Goal: Task Accomplishment & Management: Complete application form

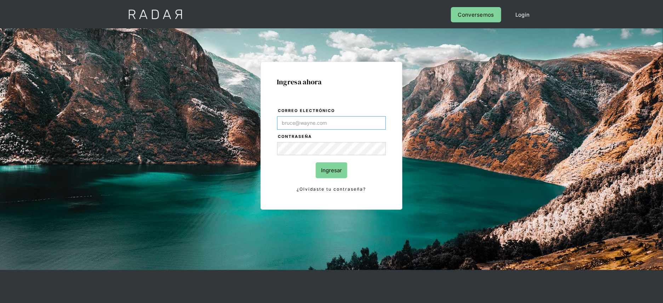
type input "[PERSON_NAME][EMAIL_ADDRESS][DOMAIN_NAME]"
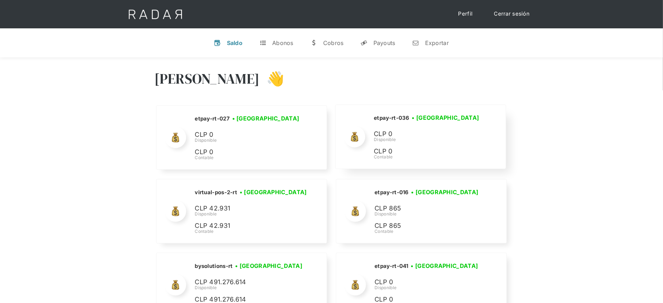
scroll to position [2903, 0]
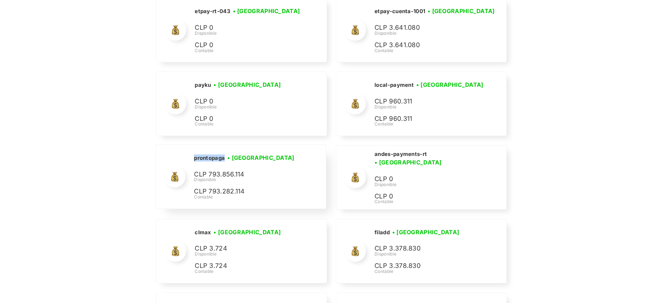
drag, startPoint x: 227, startPoint y: 152, endPoint x: 193, endPoint y: 149, distance: 33.4
click at [193, 149] on div "prontopaga • Conectada • Desconectada CLP 793.856.114 Disponible CLP 793.282.11…" at bounding box center [241, 177] width 170 height 64
copy h2 "prontopaga"
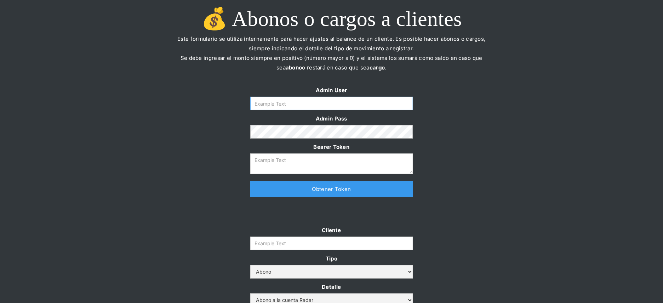
click at [315, 103] on input "Form" at bounding box center [331, 103] width 163 height 13
type input "[PERSON_NAME][EMAIL_ADDRESS][DOMAIN_NAME]"
click at [315, 187] on link "Obtener Token" at bounding box center [331, 189] width 163 height 16
type textarea "eyJhbGciOiJSUzI1NiIsInR5cCI6IkpXVCJ9.eyJkYXRhIjp7ImlkIjoiZGFuaWVsYUBzb21vc3JhZG…"
click at [304, 236] on form "Cliente Tipo Abono Cargo Detalle Abono a la cuenta Radar Devolución por altos m…" at bounding box center [331, 294] width 163 height 138
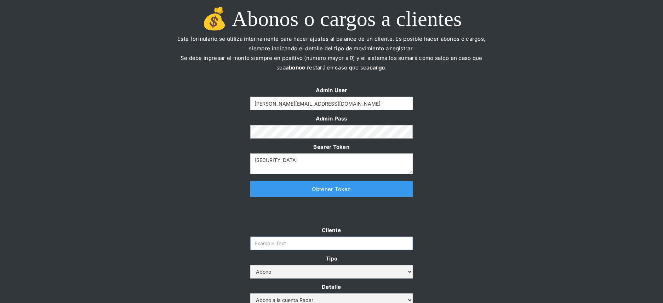
click at [298, 249] on input "Cliente" at bounding box center [331, 243] width 163 height 13
paste input "prontopaga"
type input "prontopaga"
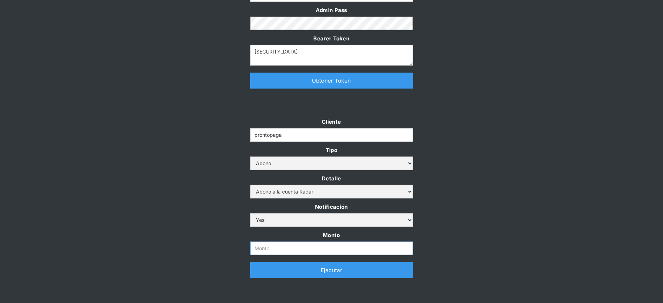
click at [286, 250] on input "Monto" at bounding box center [331, 247] width 163 height 13
paste input "$1,200,000,000"
type input "1.200.000.000"
click at [206, 243] on div "Cliente prontopaga Tipo Abono Cargo Detalle Abono a la cuenta Radar Devolución …" at bounding box center [331, 201] width 663 height 168
click at [258, 271] on link "Ejecutar" at bounding box center [331, 270] width 163 height 16
